Goal: Task Accomplishment & Management: Use online tool/utility

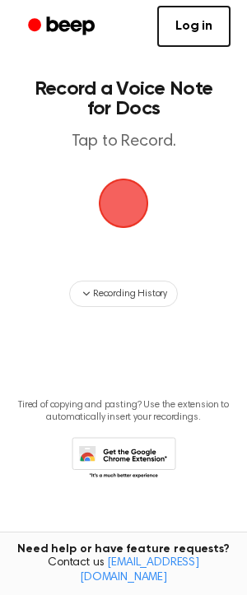
click at [125, 212] on span "button" at bounding box center [123, 203] width 46 height 46
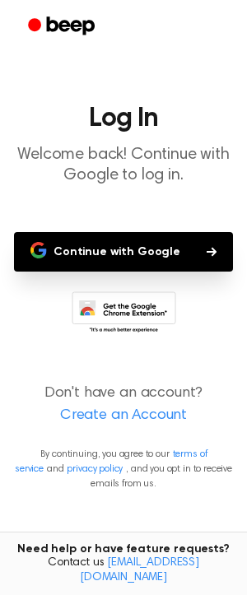
click at [133, 240] on button "Continue with Google" at bounding box center [123, 251] width 219 height 39
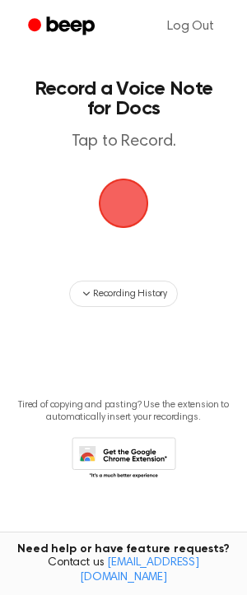
click at [137, 216] on span "button" at bounding box center [124, 204] width 50 height 50
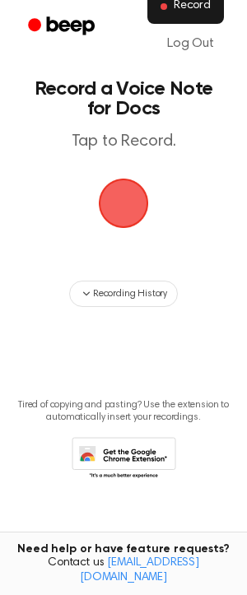
click at [186, 4] on span "Record" at bounding box center [192, 6] width 37 height 15
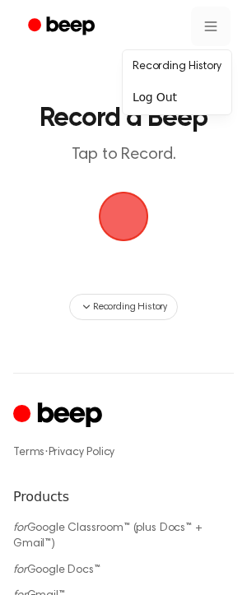
click at [215, 26] on html "Record a Beep Tap to Record. Recording History ⚠️ We are experiencing issues wi…" at bounding box center [123, 577] width 247 height 1155
click at [195, 63] on link "Recording History" at bounding box center [177, 66] width 102 height 27
